Goal: Entertainment & Leisure: Browse casually

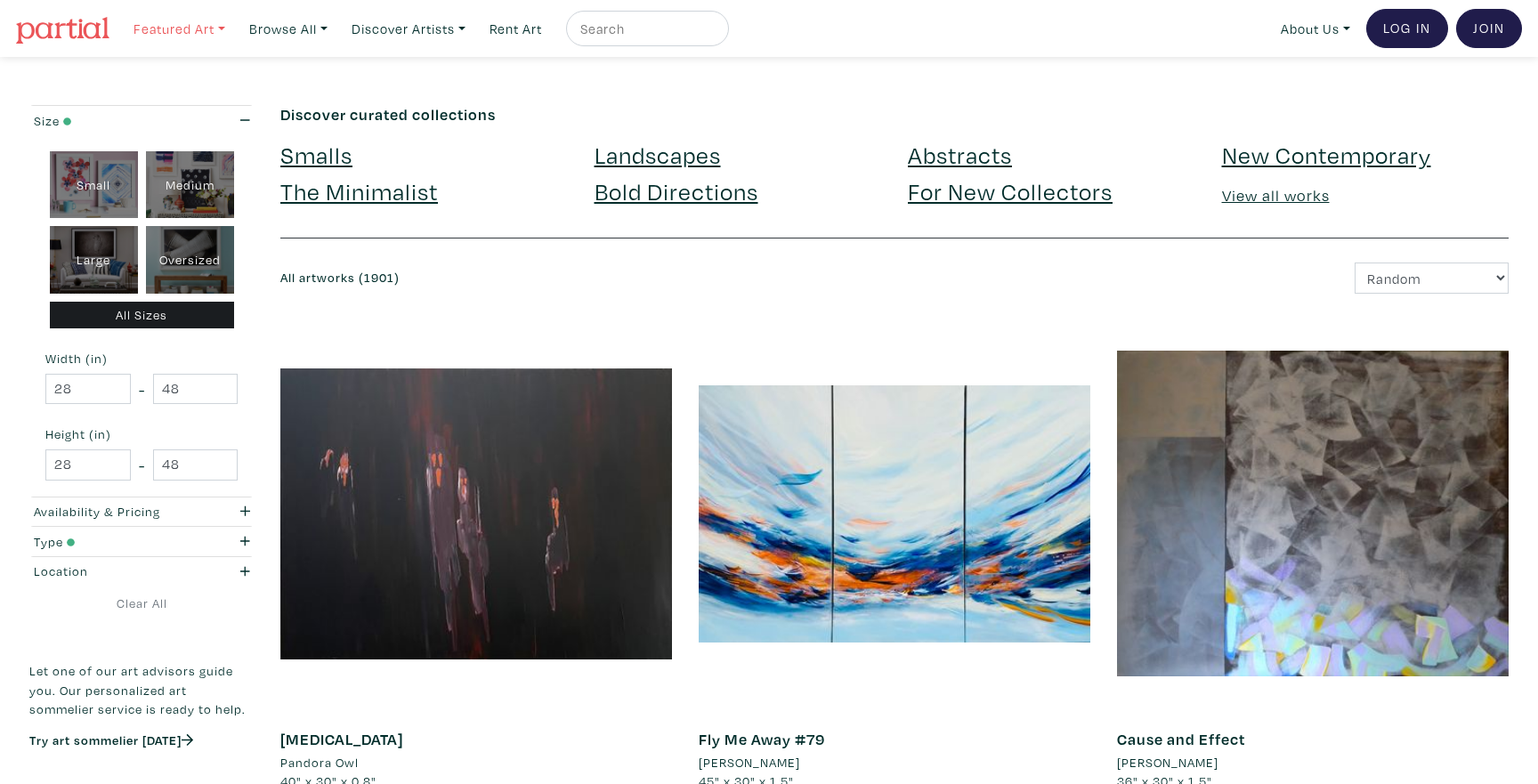
click at [227, 25] on link "Featured Art" at bounding box center [179, 29] width 107 height 36
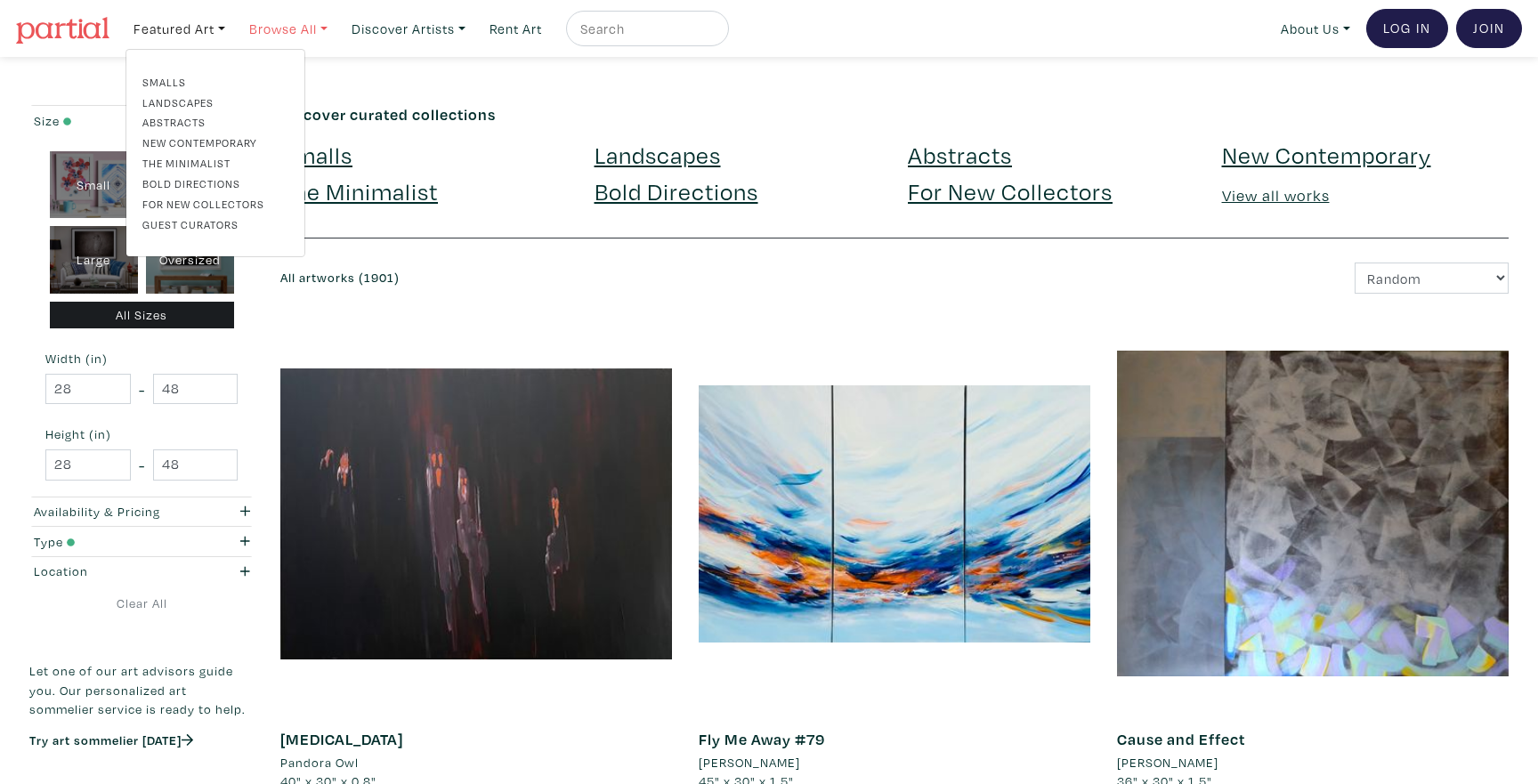
click at [320, 27] on link "Browse All" at bounding box center [288, 29] width 95 height 36
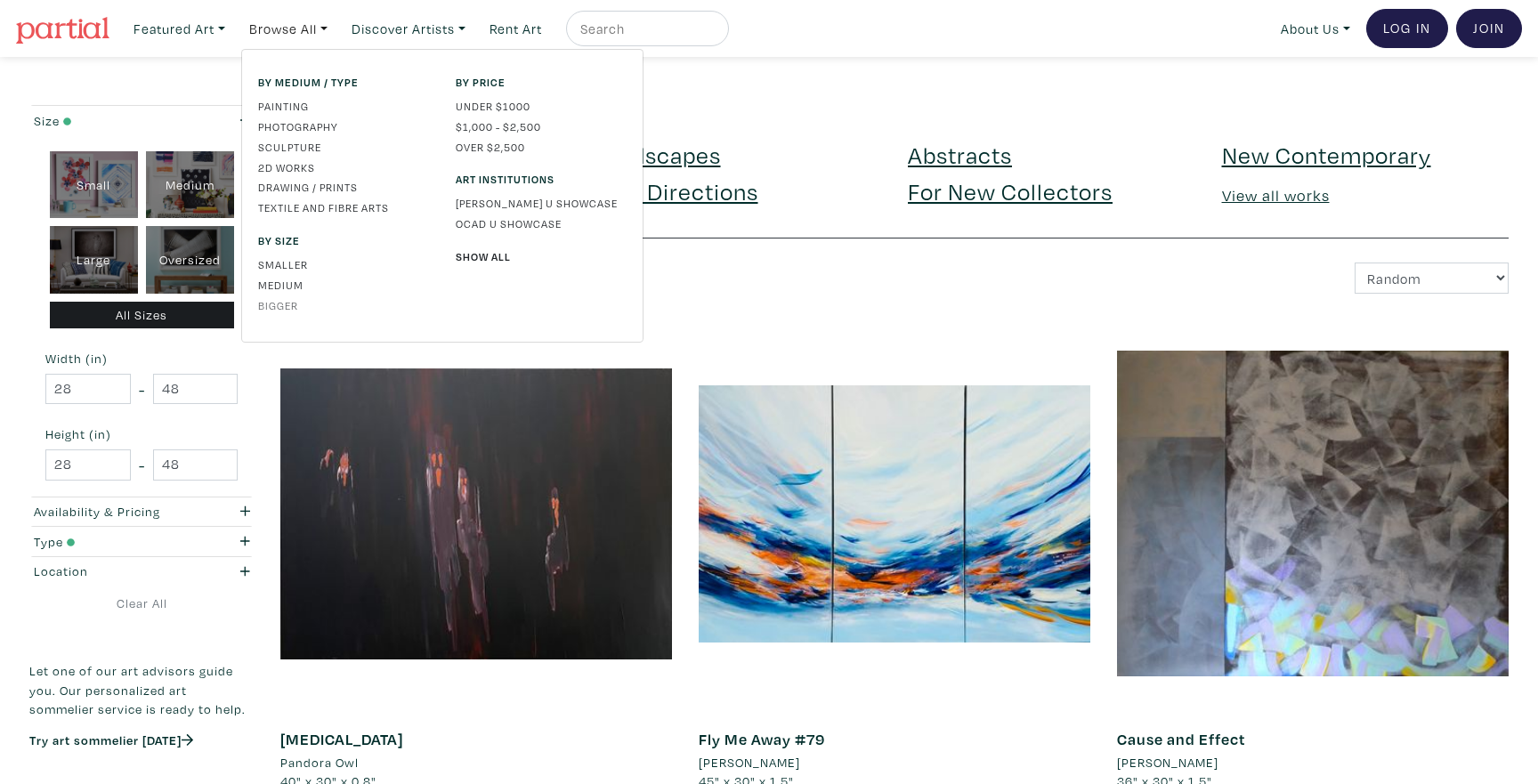
click at [287, 299] on link "Bigger" at bounding box center [343, 305] width 171 height 16
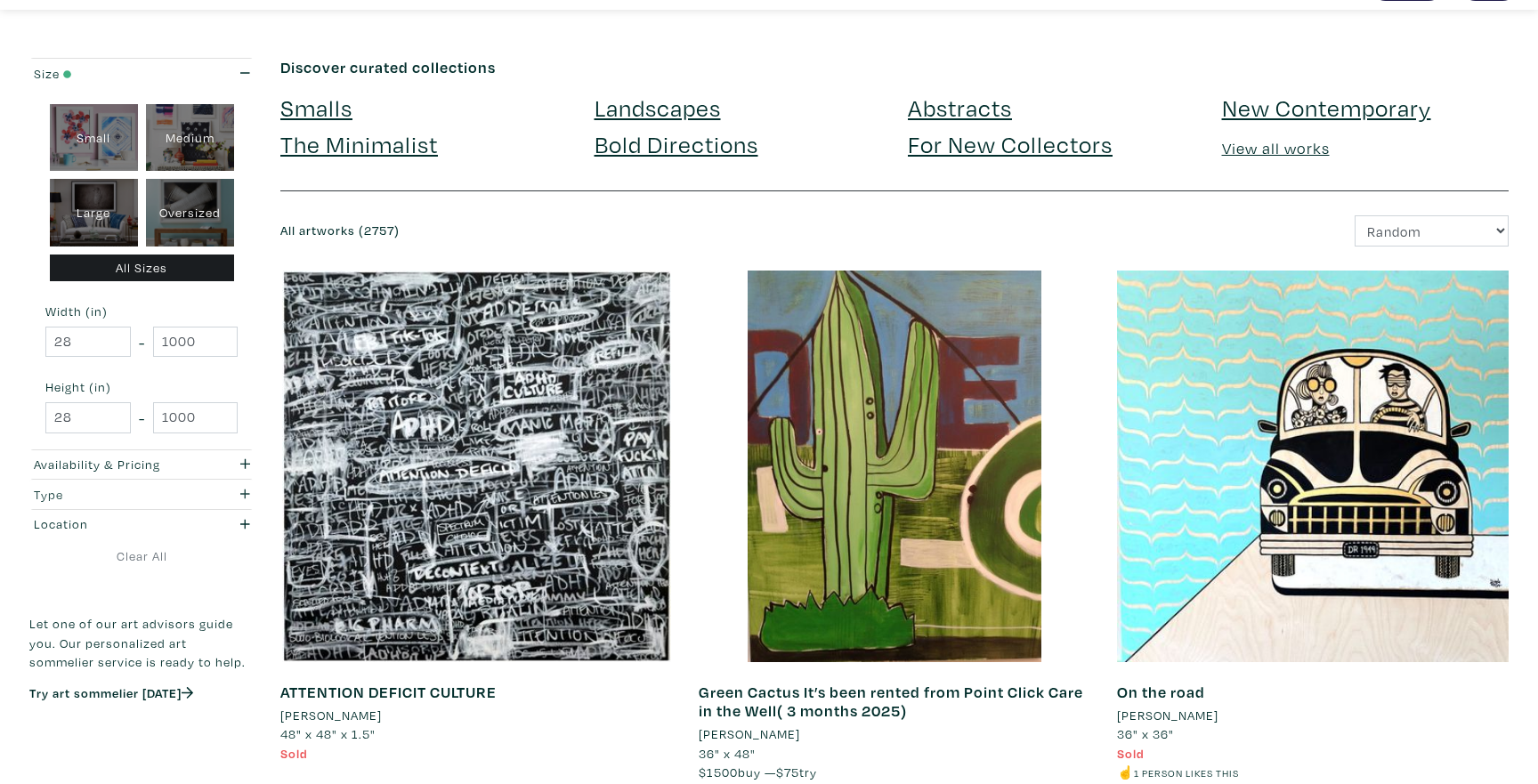
scroll to position [54, 0]
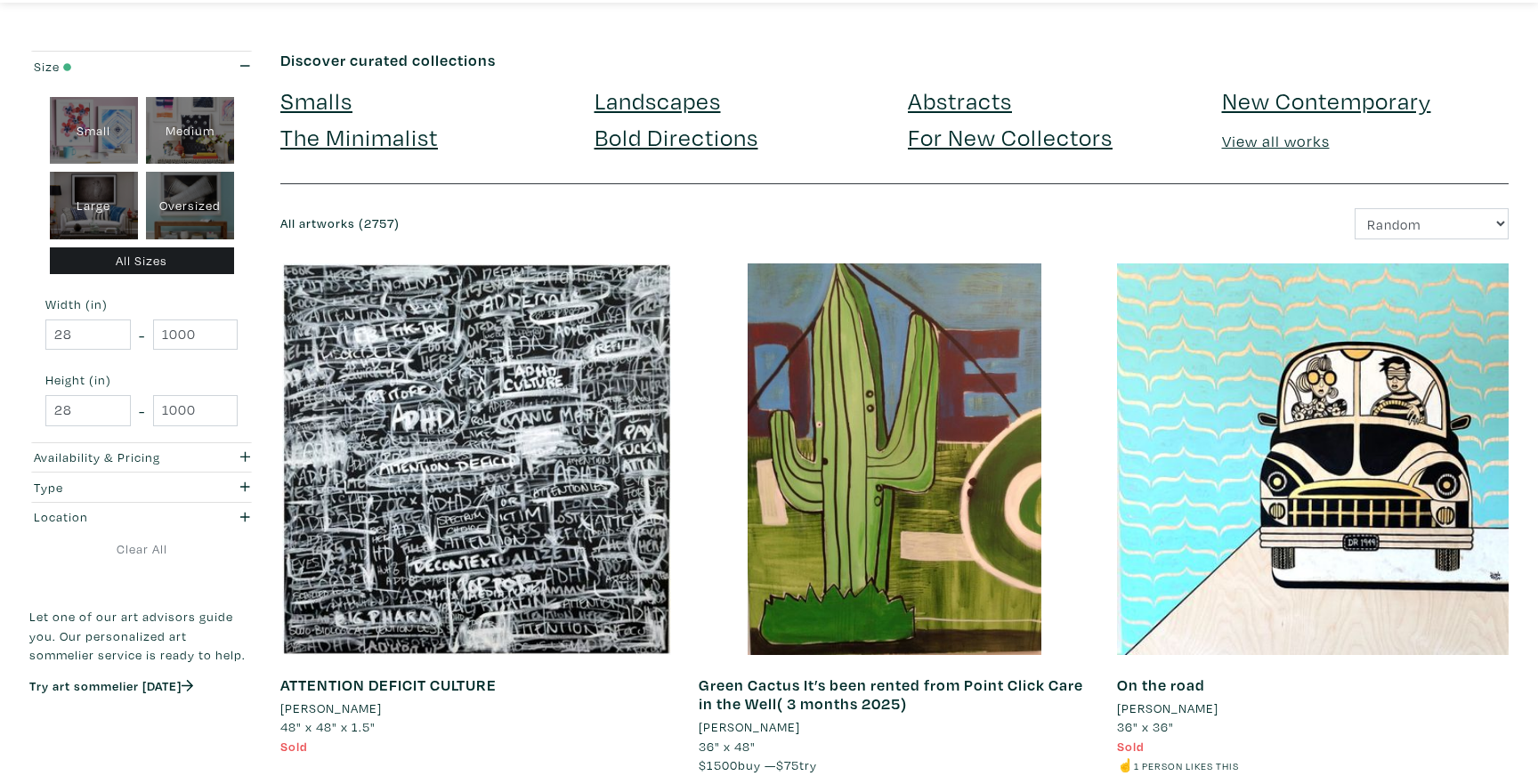
click at [1257, 145] on link "View all works" at bounding box center [1275, 141] width 107 height 21
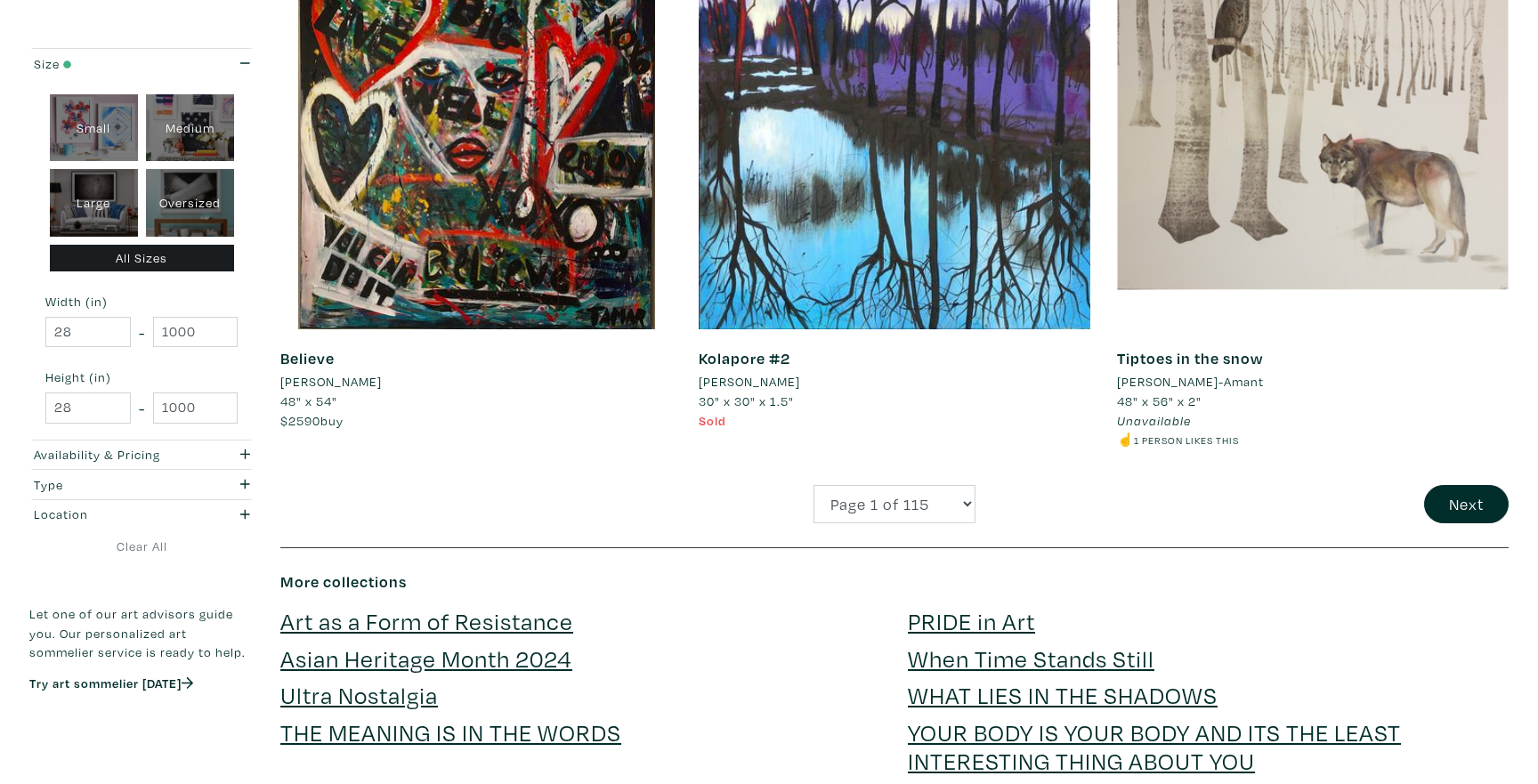
scroll to position [4213, 0]
click at [1478, 518] on button "Next" at bounding box center [1466, 503] width 85 height 38
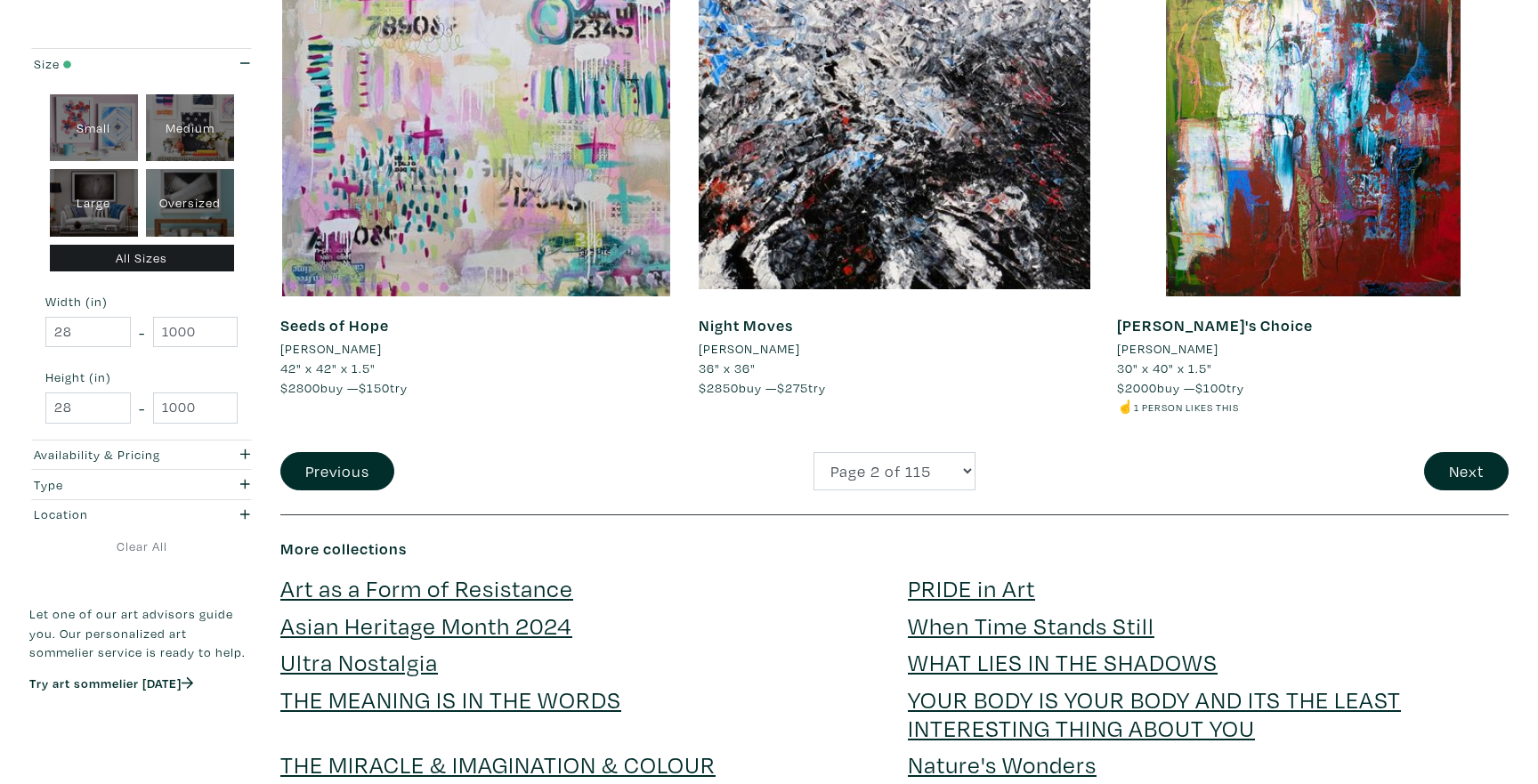
scroll to position [4250, 0]
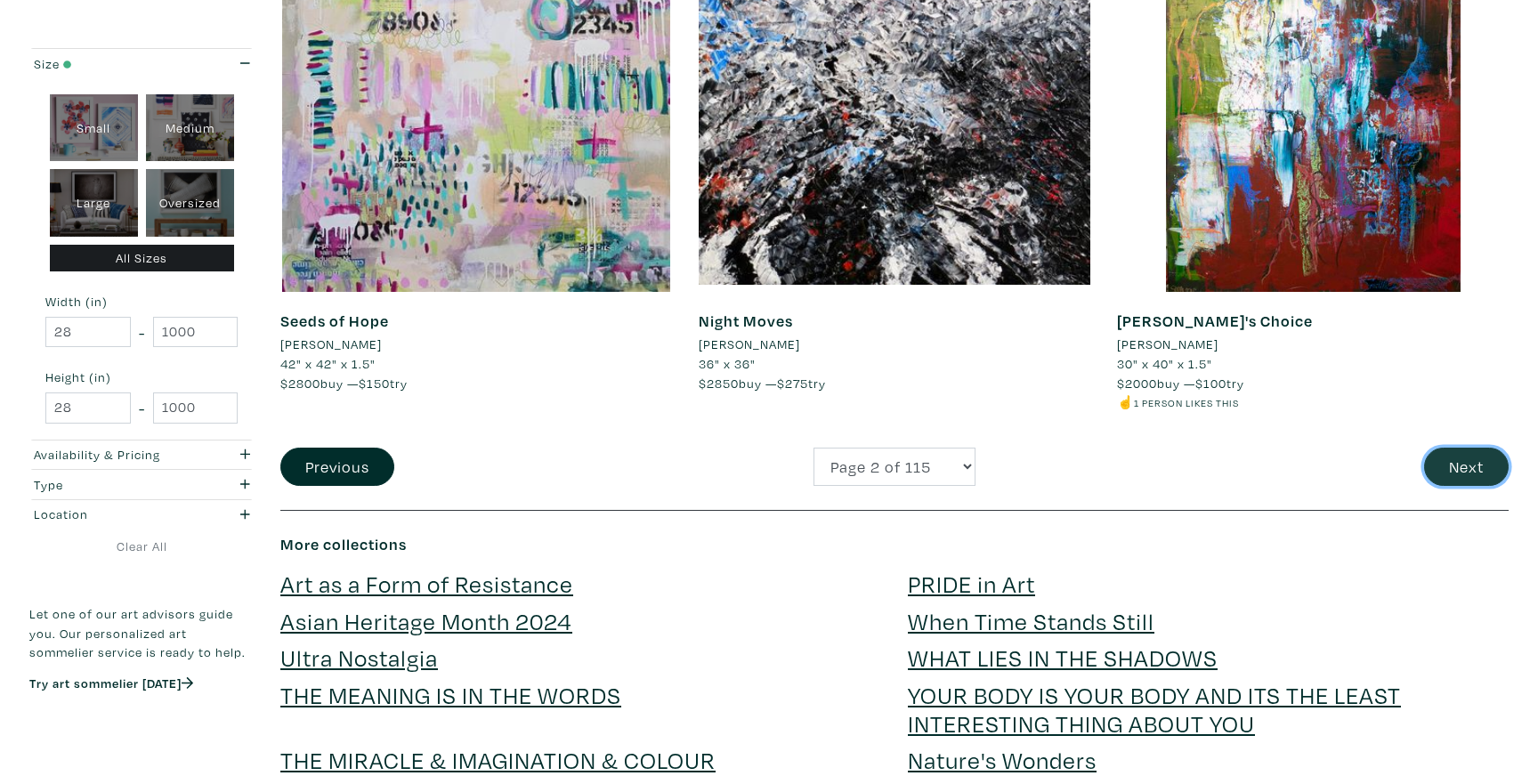
click at [1496, 466] on button "Next" at bounding box center [1466, 466] width 85 height 38
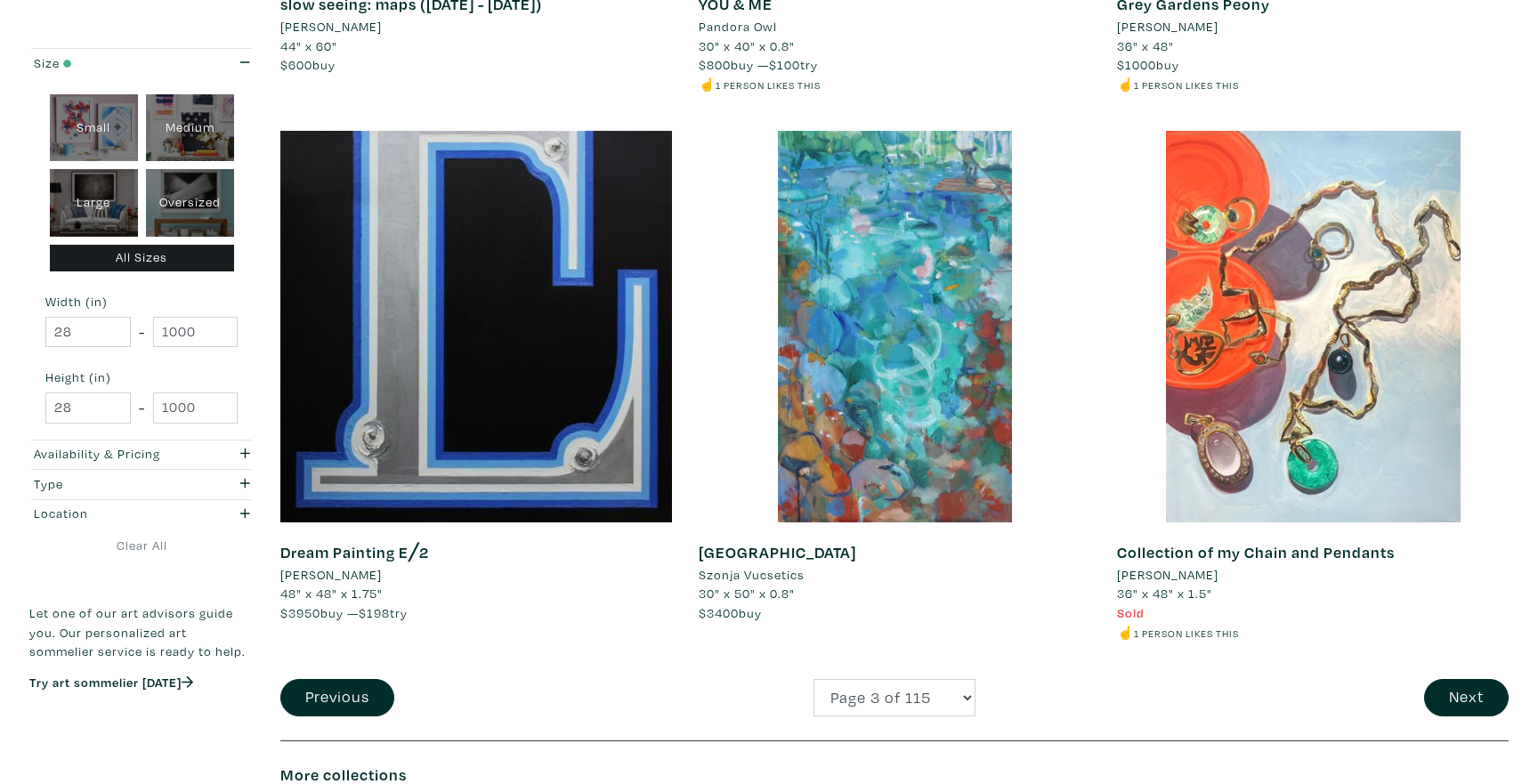
scroll to position [4018, 0]
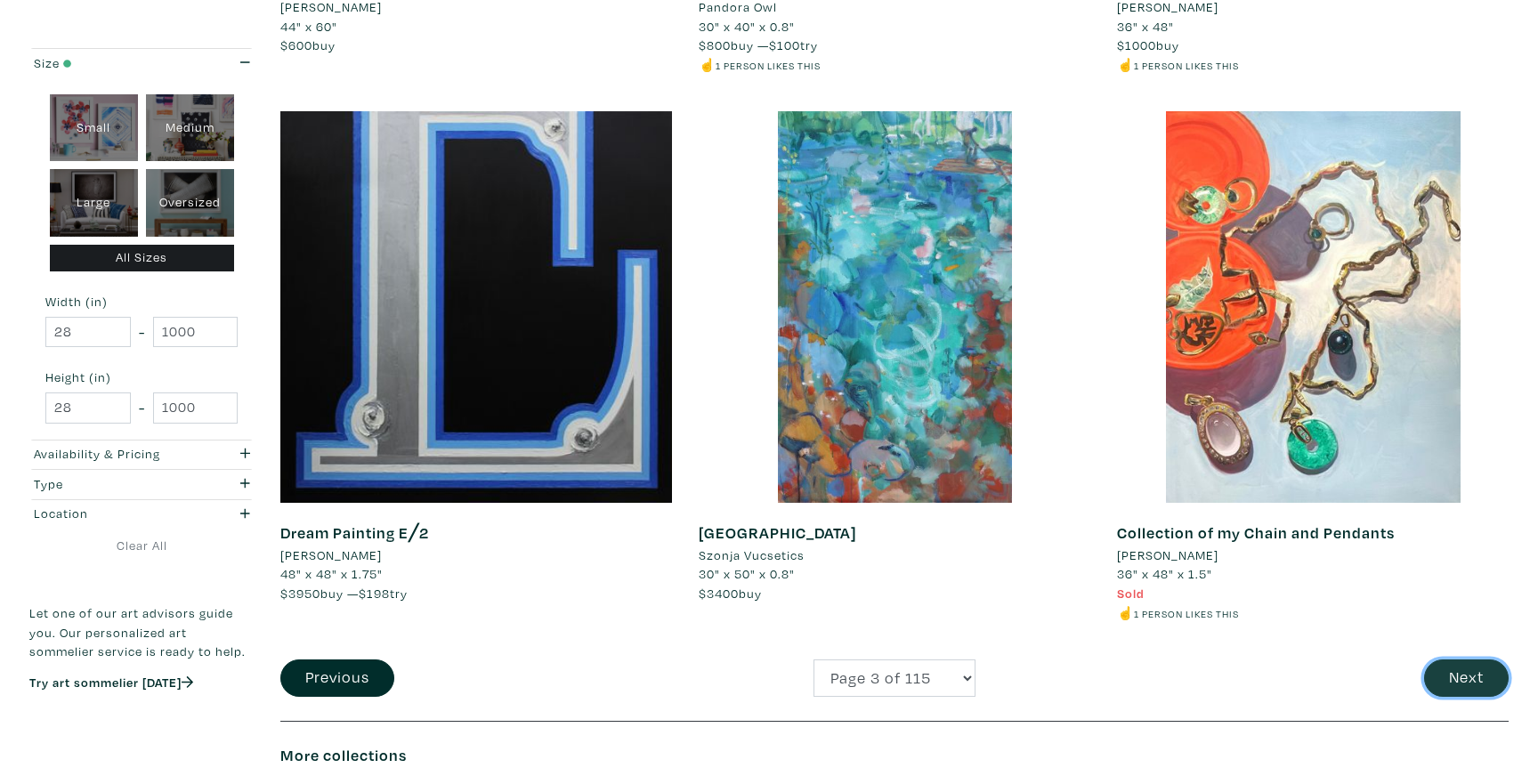
click at [1498, 686] on button "Next" at bounding box center [1466, 678] width 85 height 38
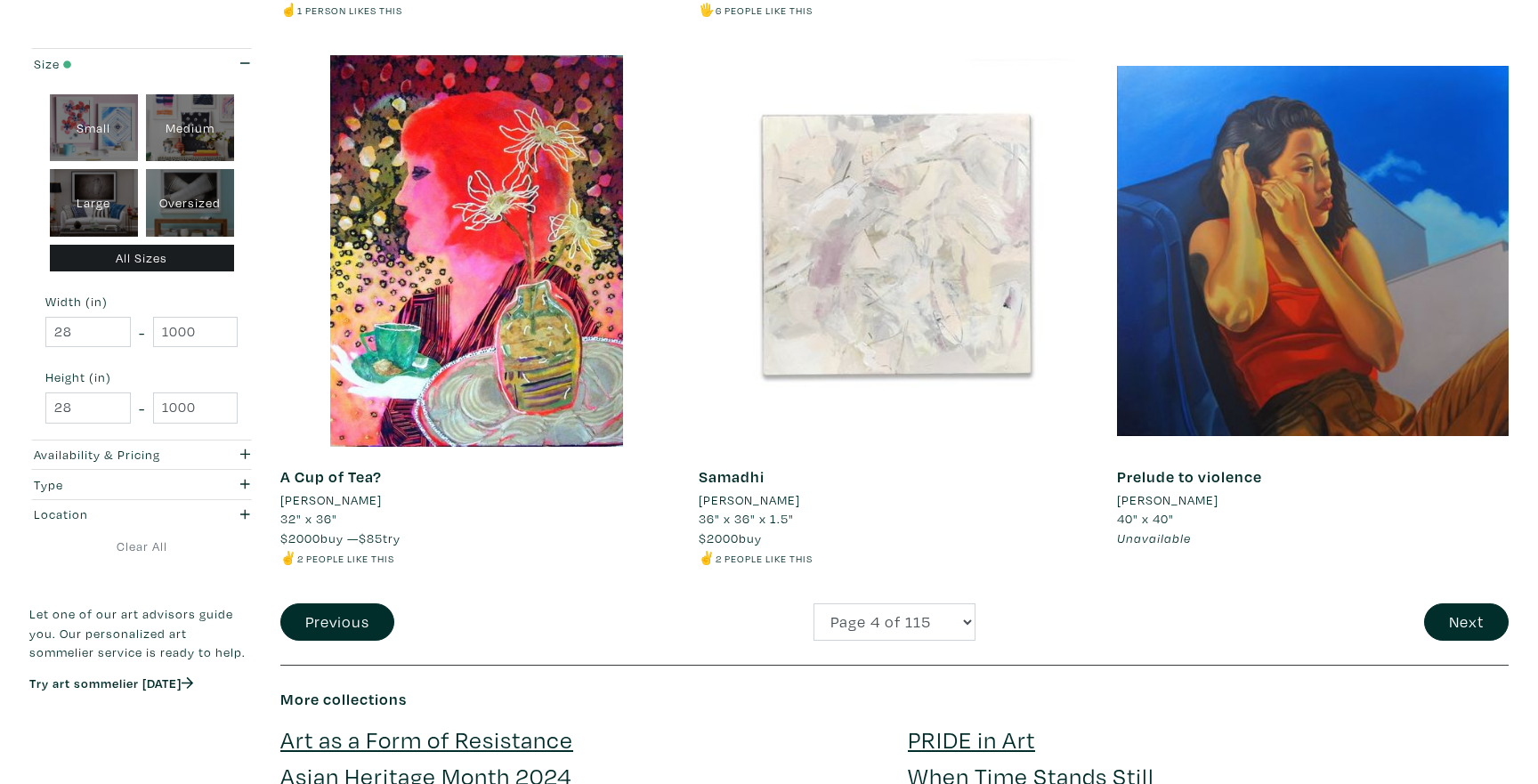
scroll to position [4073, 0]
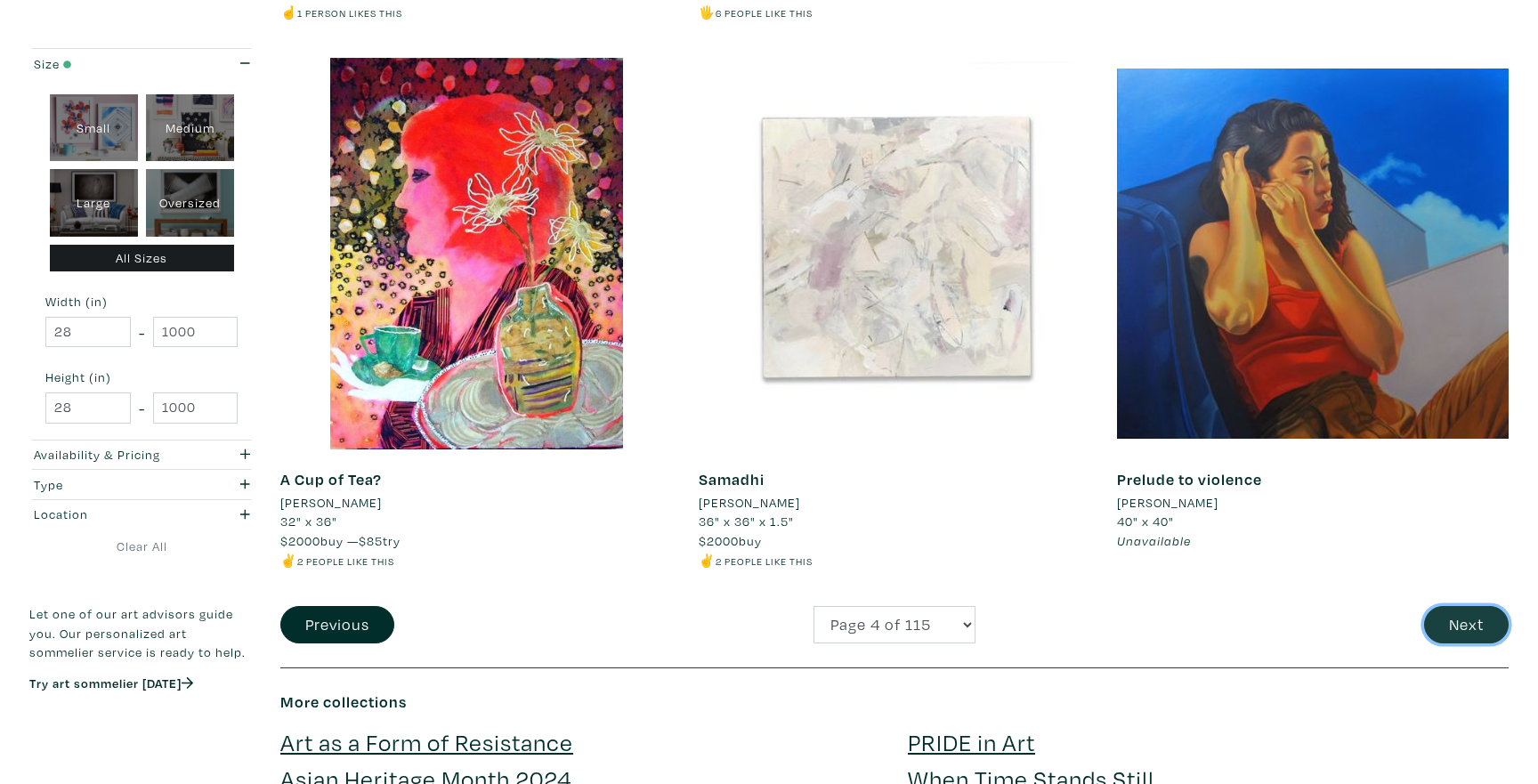
click at [1478, 613] on button "Next" at bounding box center [1466, 624] width 85 height 38
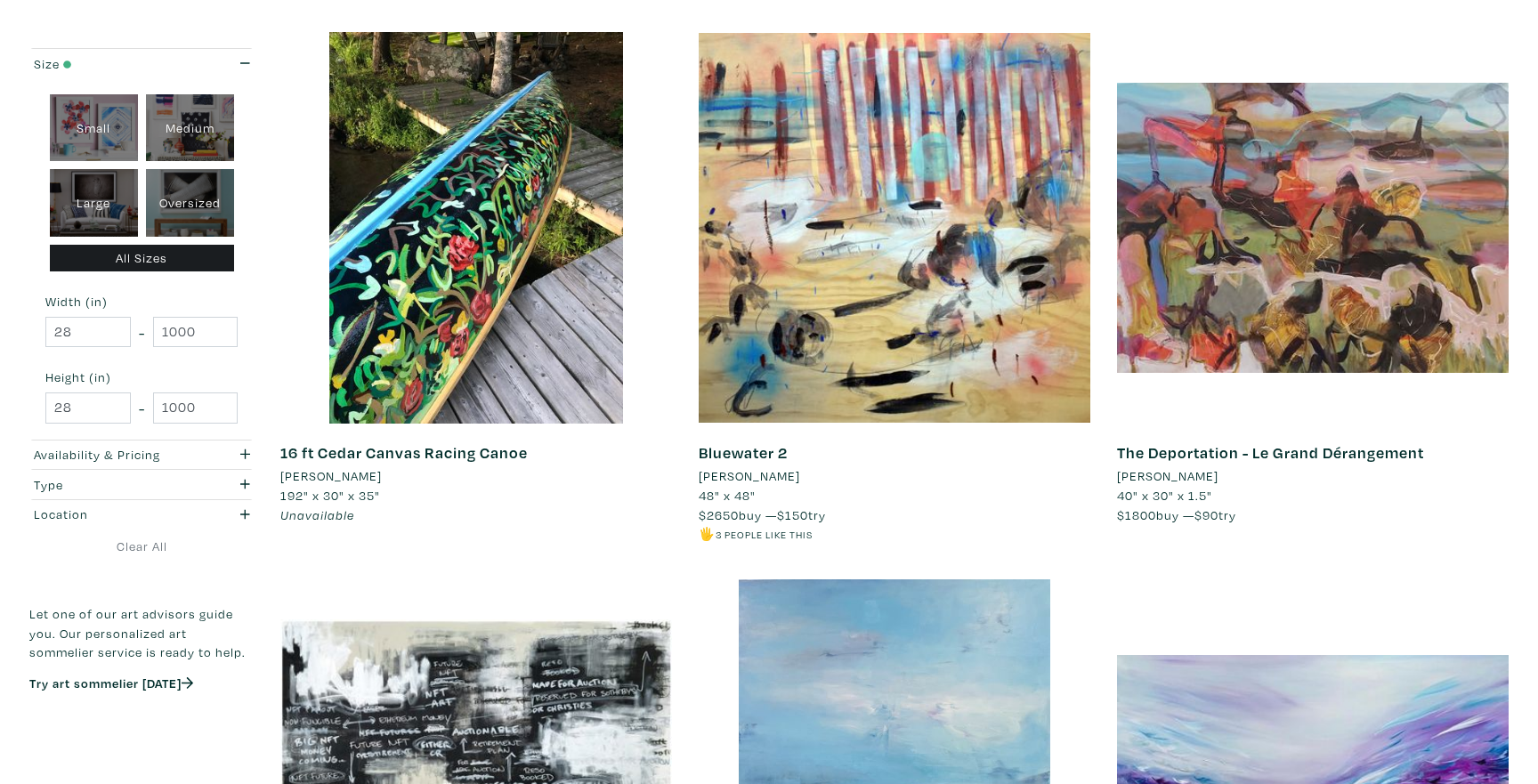
scroll to position [3057, 0]
